Goal: Check status

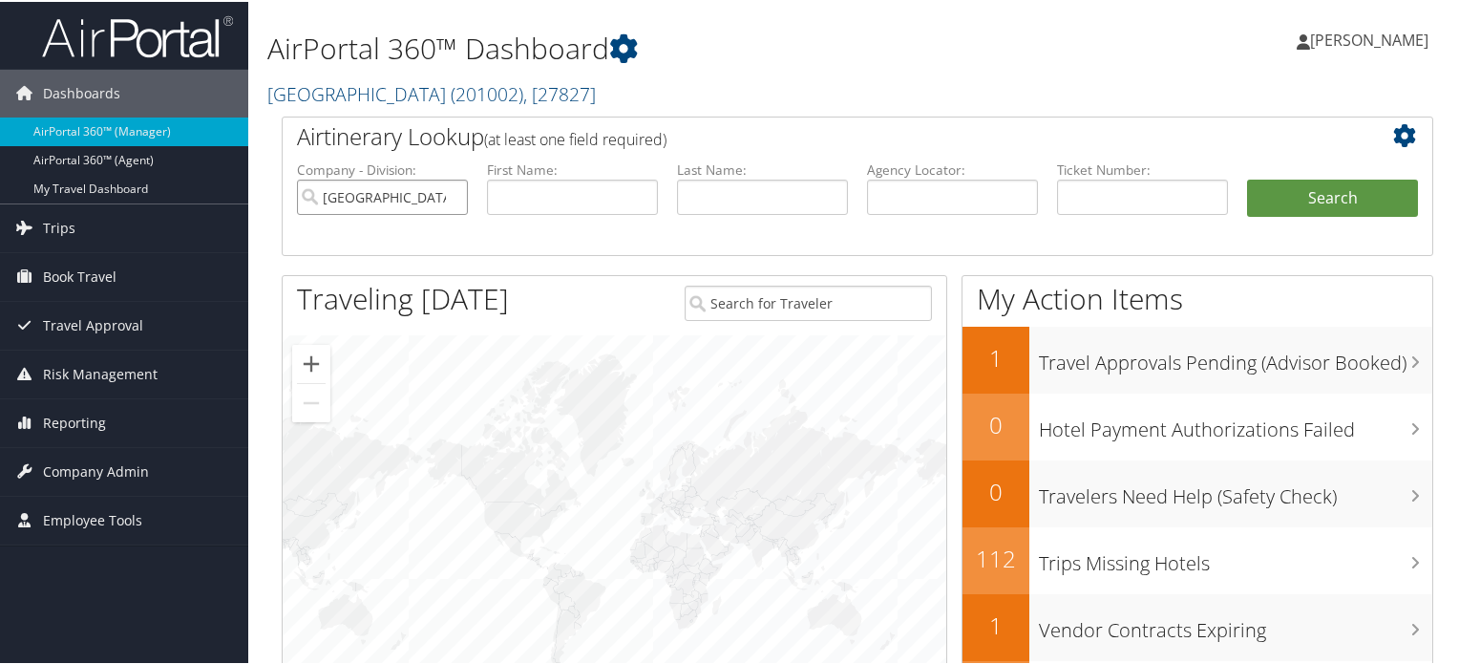
click at [452, 190] on input "Colgate University" at bounding box center [382, 195] width 171 height 35
click at [451, 87] on span "( 201002 )" at bounding box center [487, 92] width 73 height 26
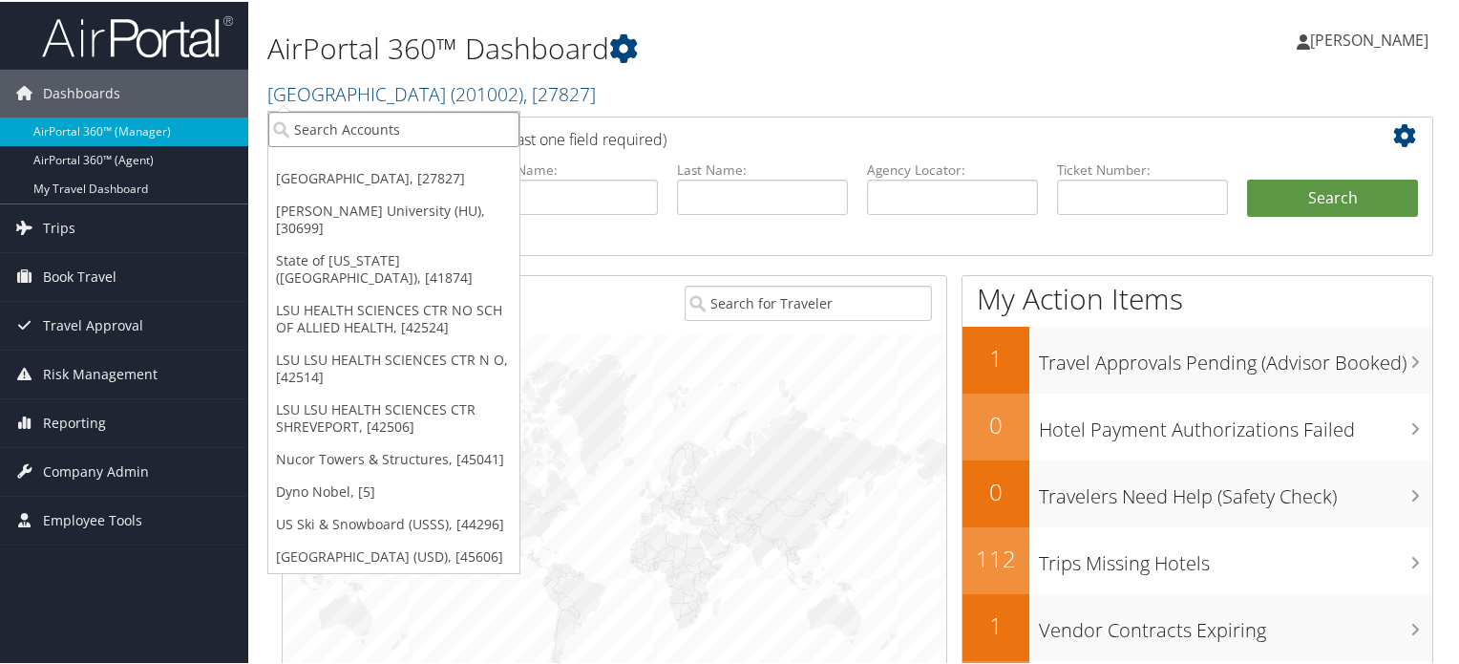
click at [378, 134] on input "search" at bounding box center [393, 127] width 251 height 35
type input "h"
click at [374, 133] on input "h" at bounding box center [393, 127] width 251 height 35
type input "o"
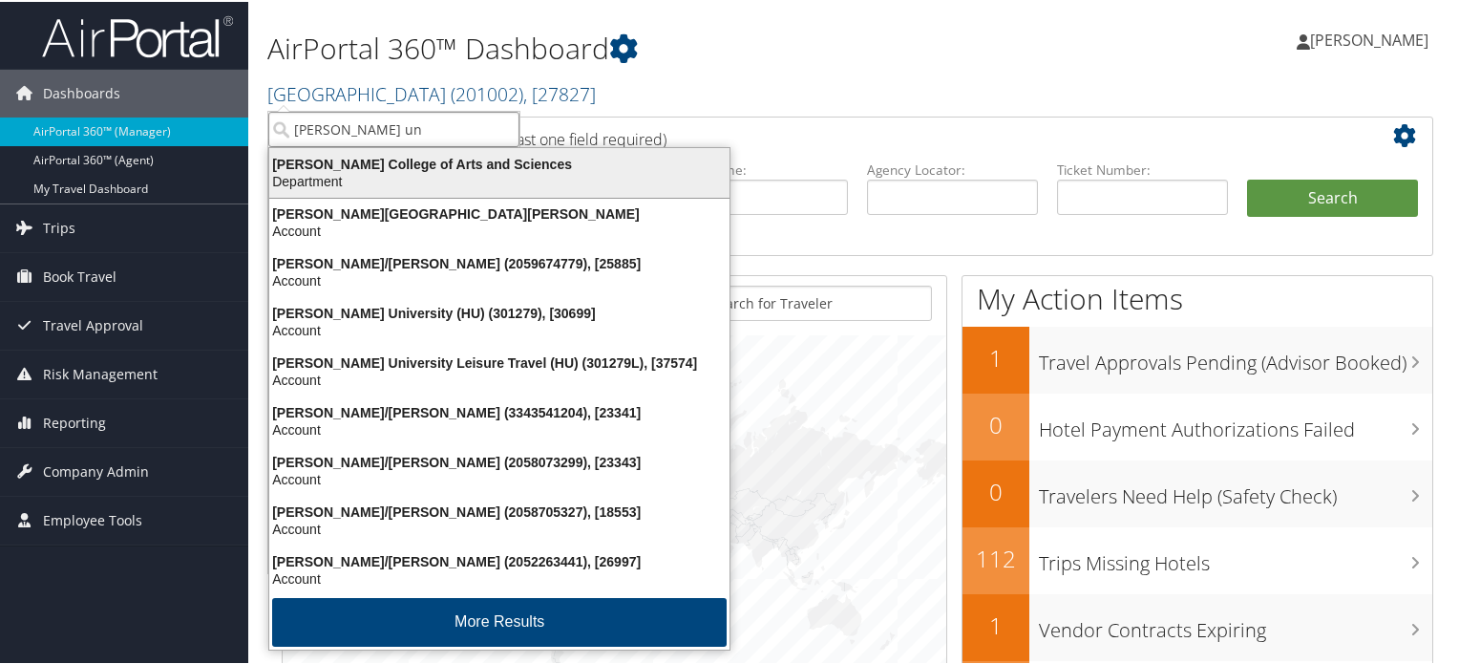
type input "howard uni"
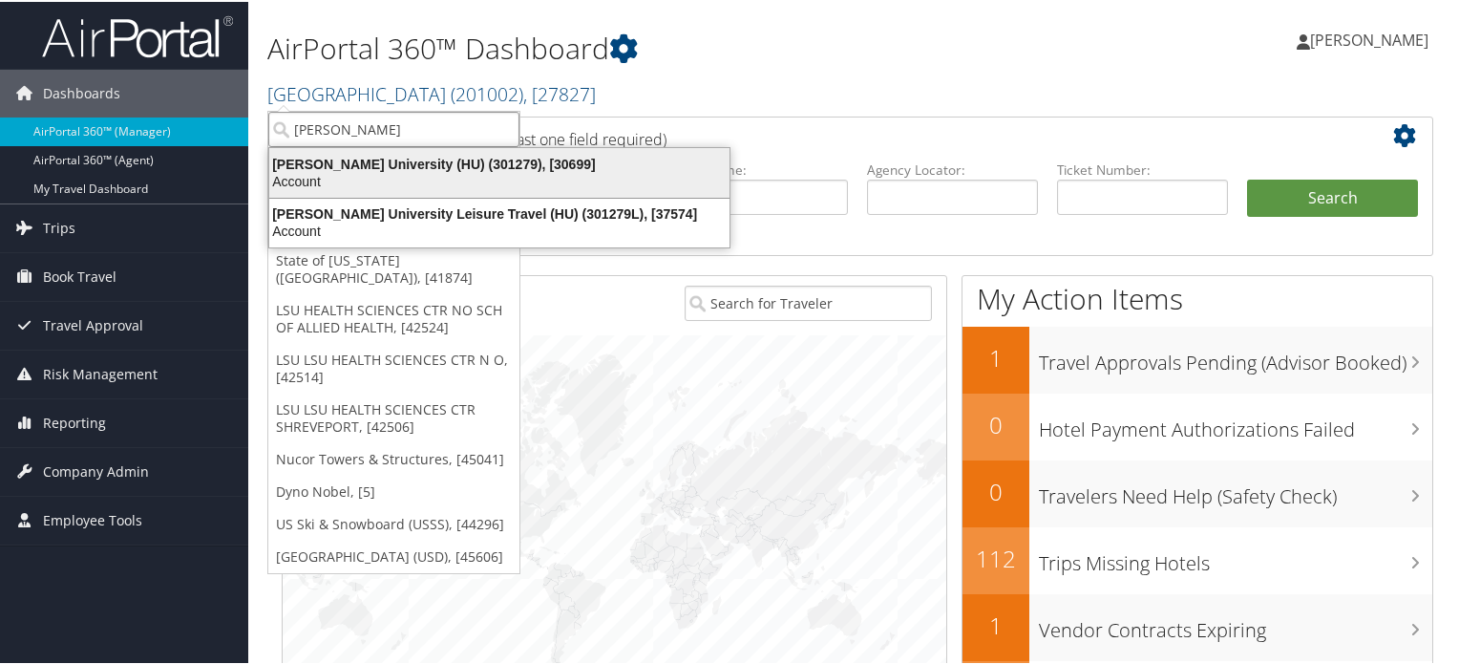
click at [428, 167] on div "Howard University (HU) (301279), [30699]" at bounding box center [499, 162] width 483 height 17
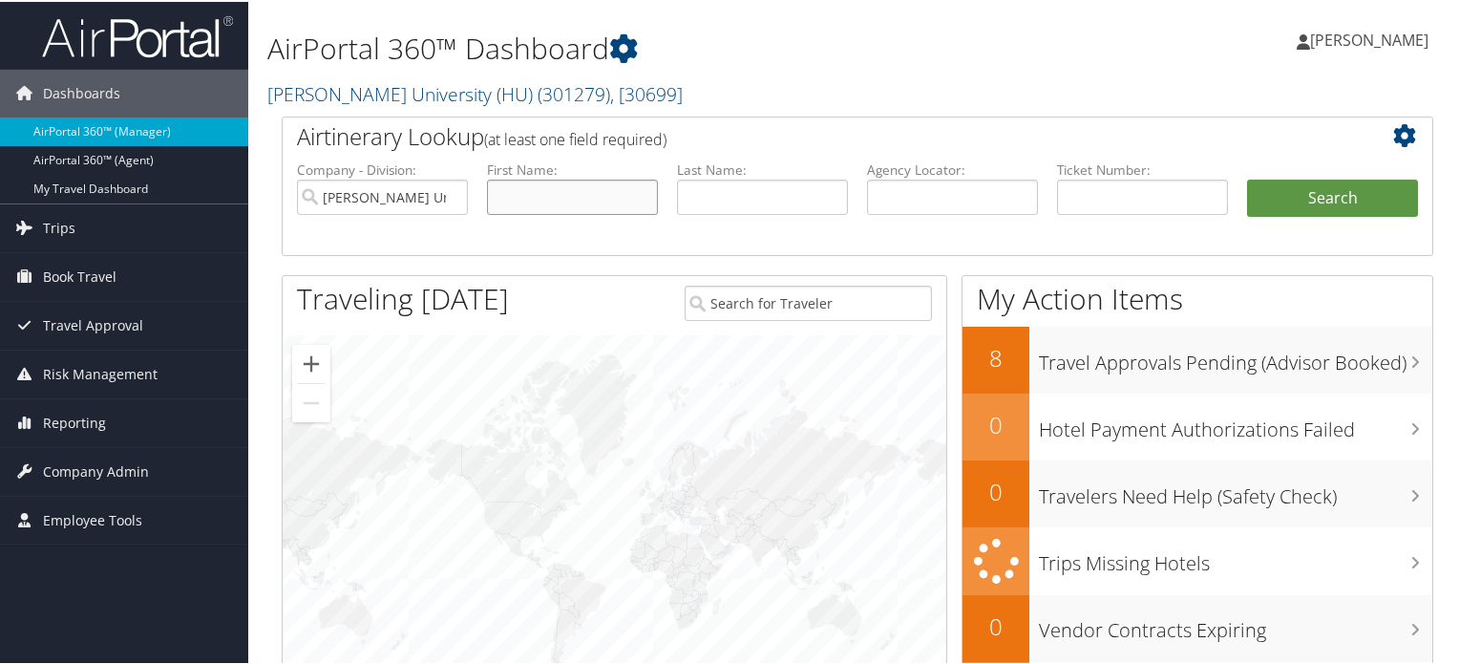
click at [616, 190] on input "text" at bounding box center [572, 195] width 171 height 35
click at [813, 208] on input "text" at bounding box center [762, 195] width 171 height 35
type input "fairfax"
click at [1338, 183] on button "Search" at bounding box center [1332, 197] width 171 height 38
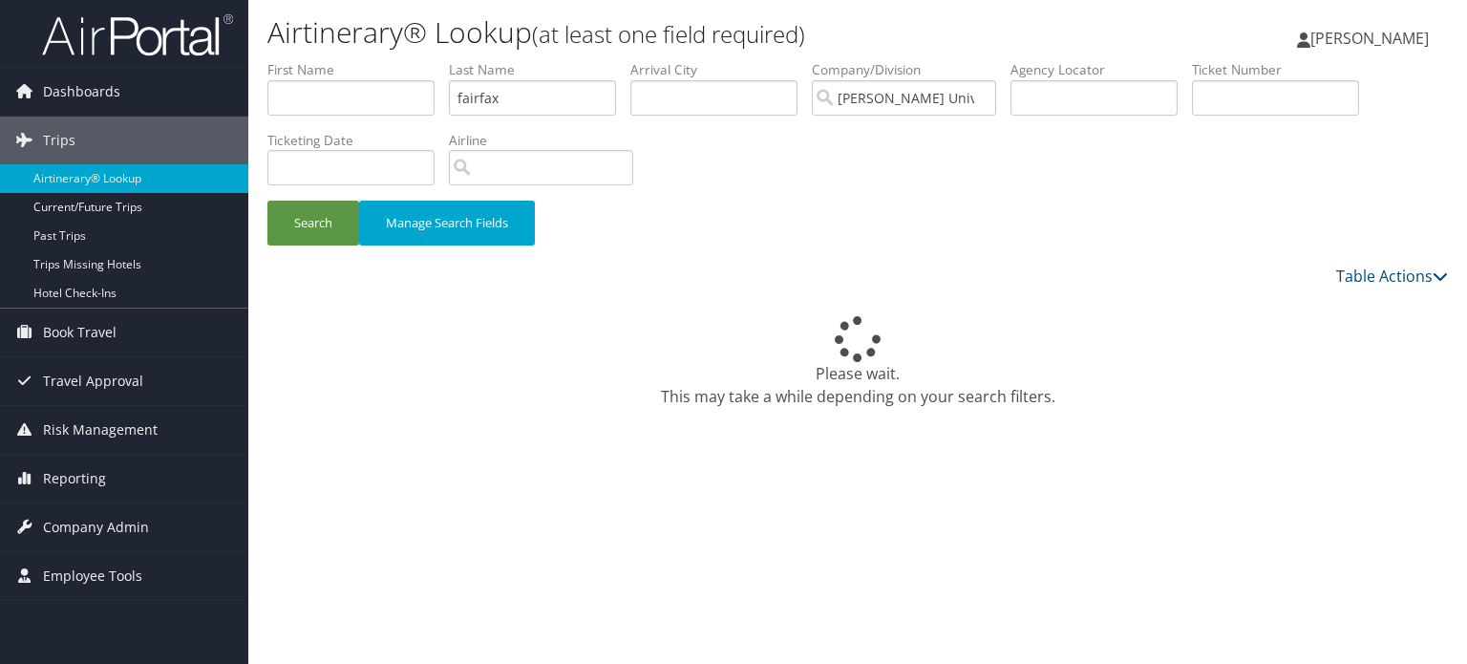
click at [513, 388] on div "Please wait. This may take a while depending on your search filters." at bounding box center [857, 362] width 1180 height 92
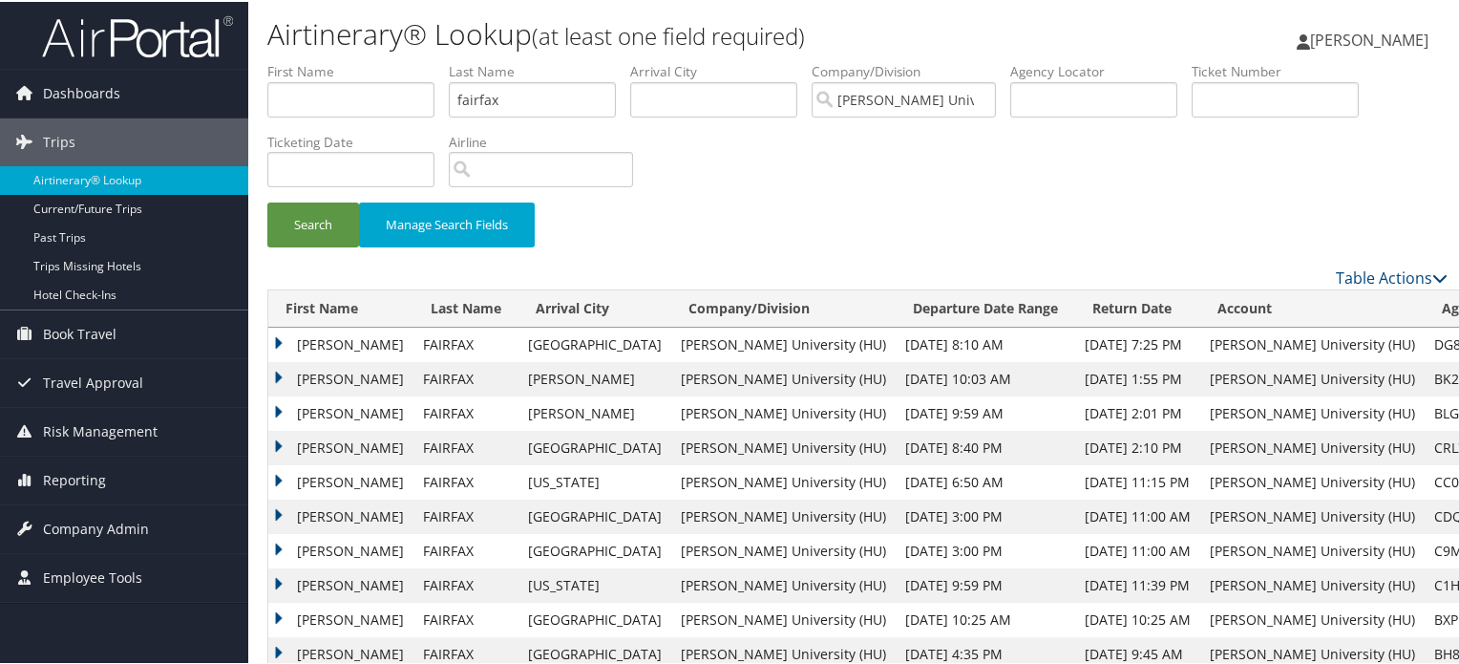
scroll to position [38, 0]
